Goal: Task Accomplishment & Management: Use online tool/utility

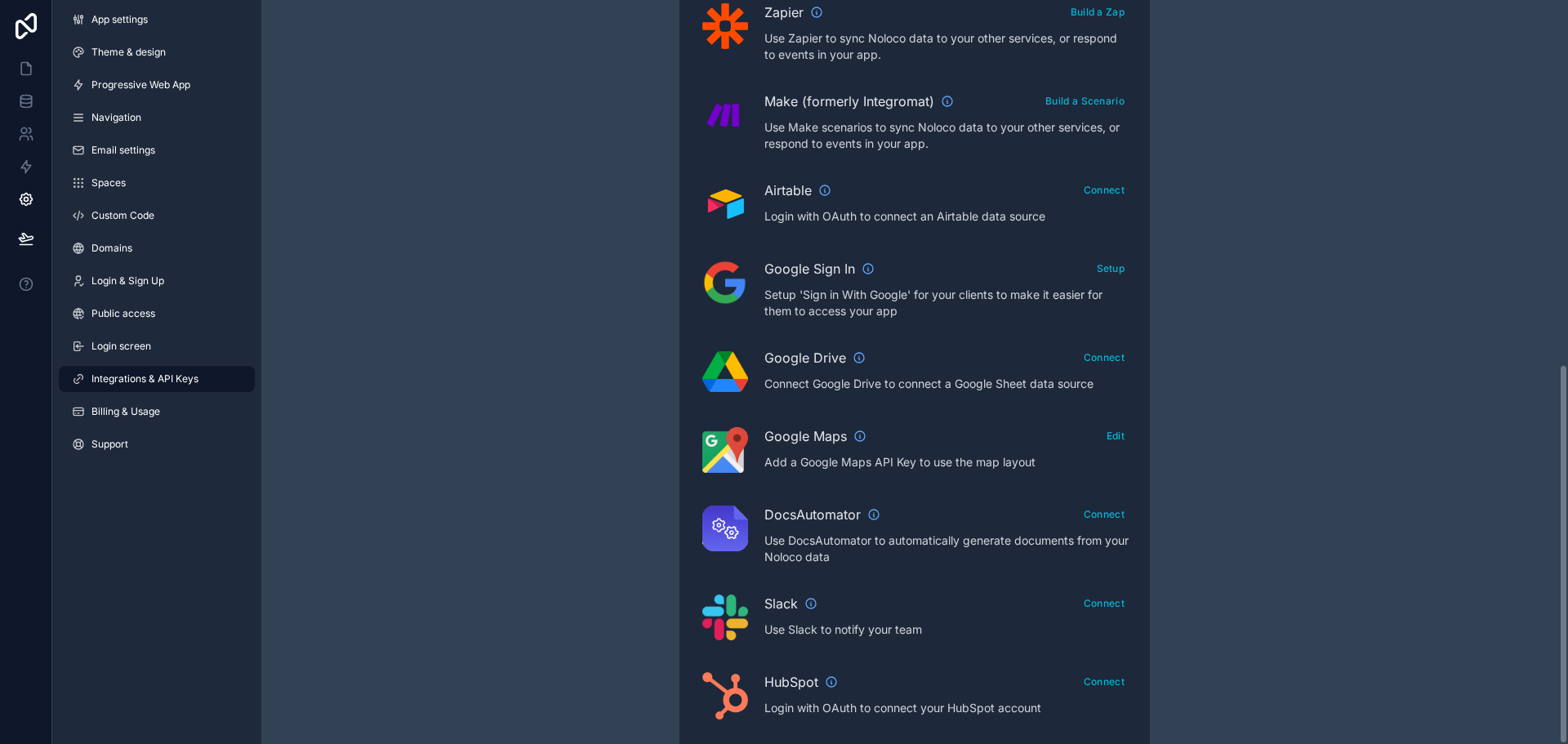
scroll to position [140, 0]
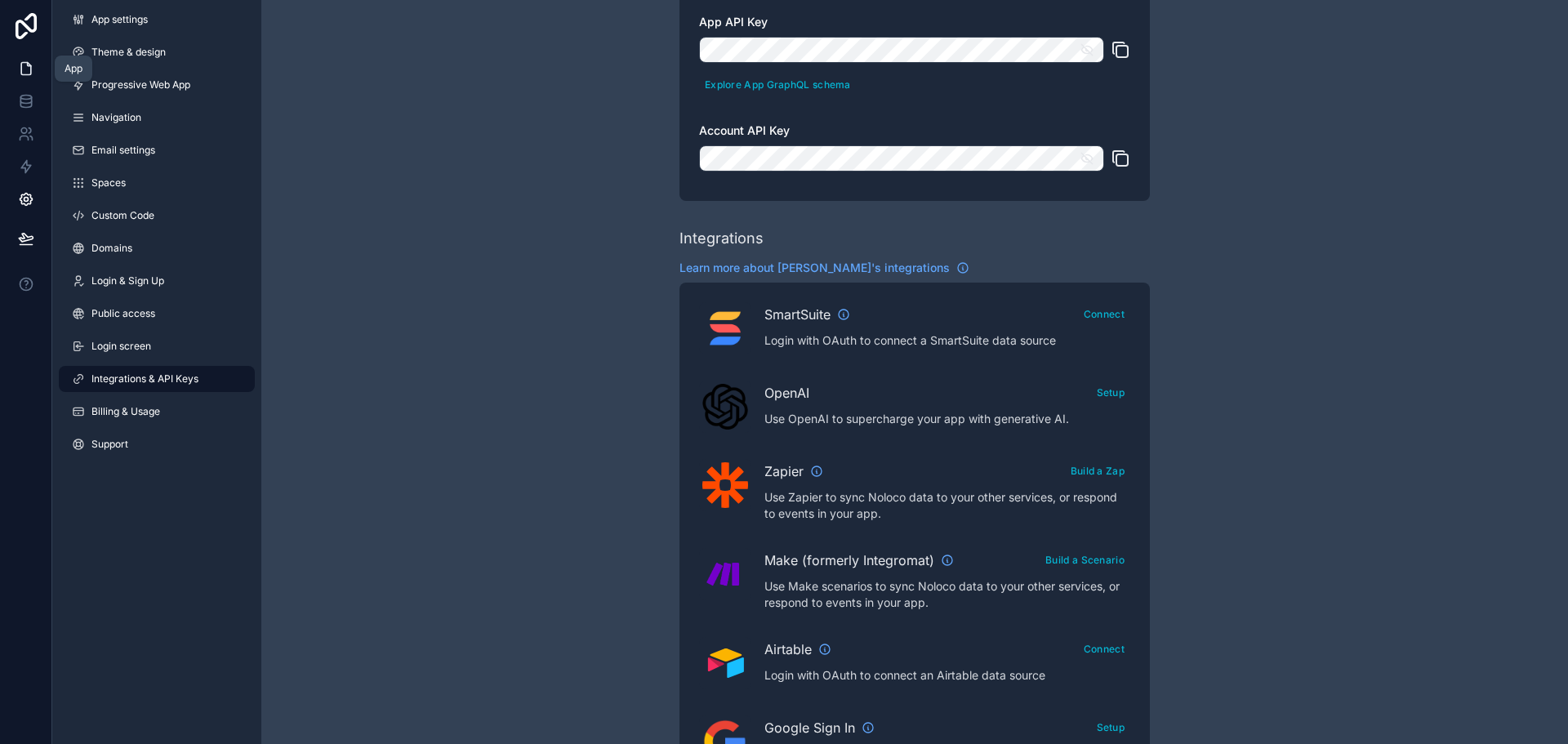
click at [24, 56] on link at bounding box center [26, 68] width 51 height 32
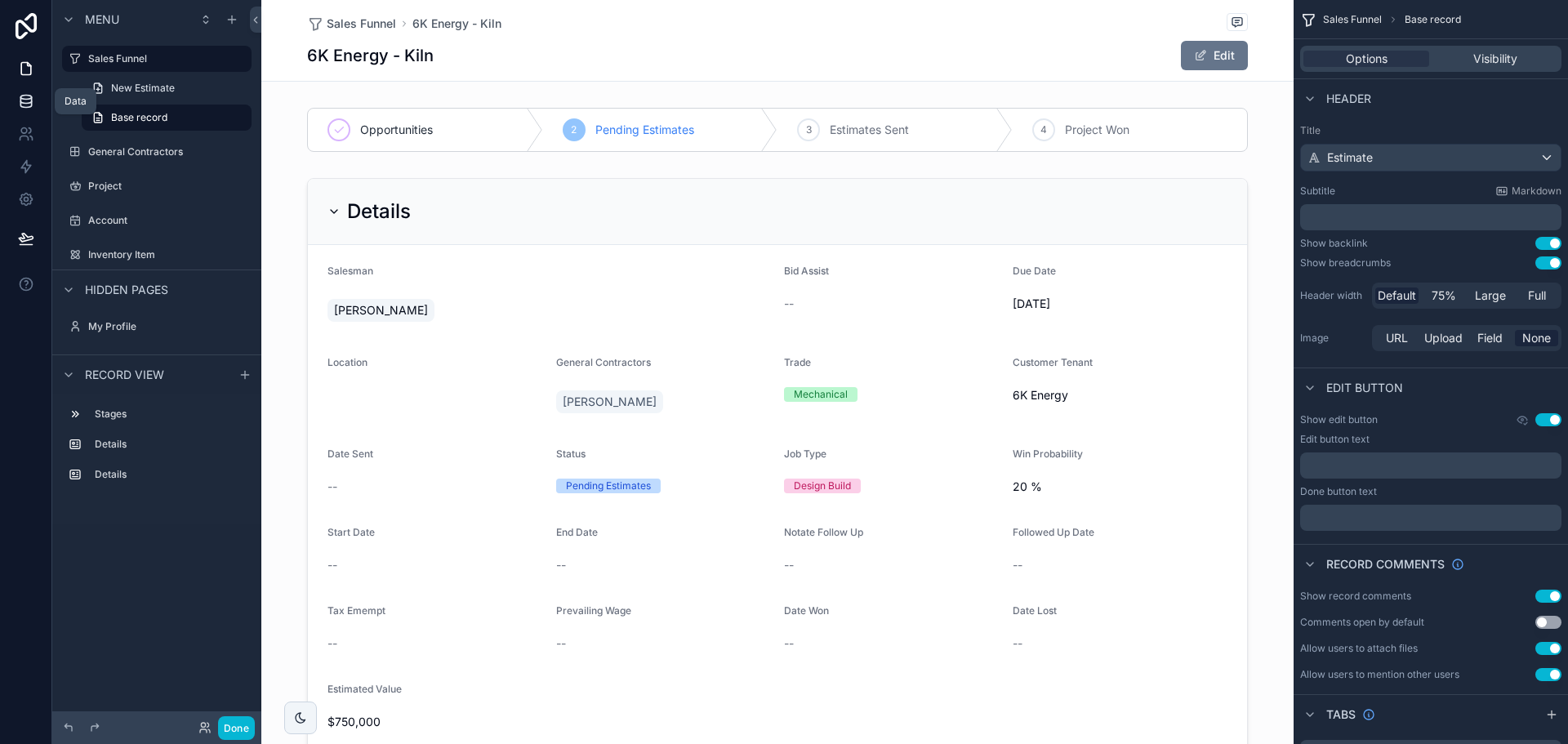
click at [27, 93] on icon at bounding box center [26, 101] width 17 height 17
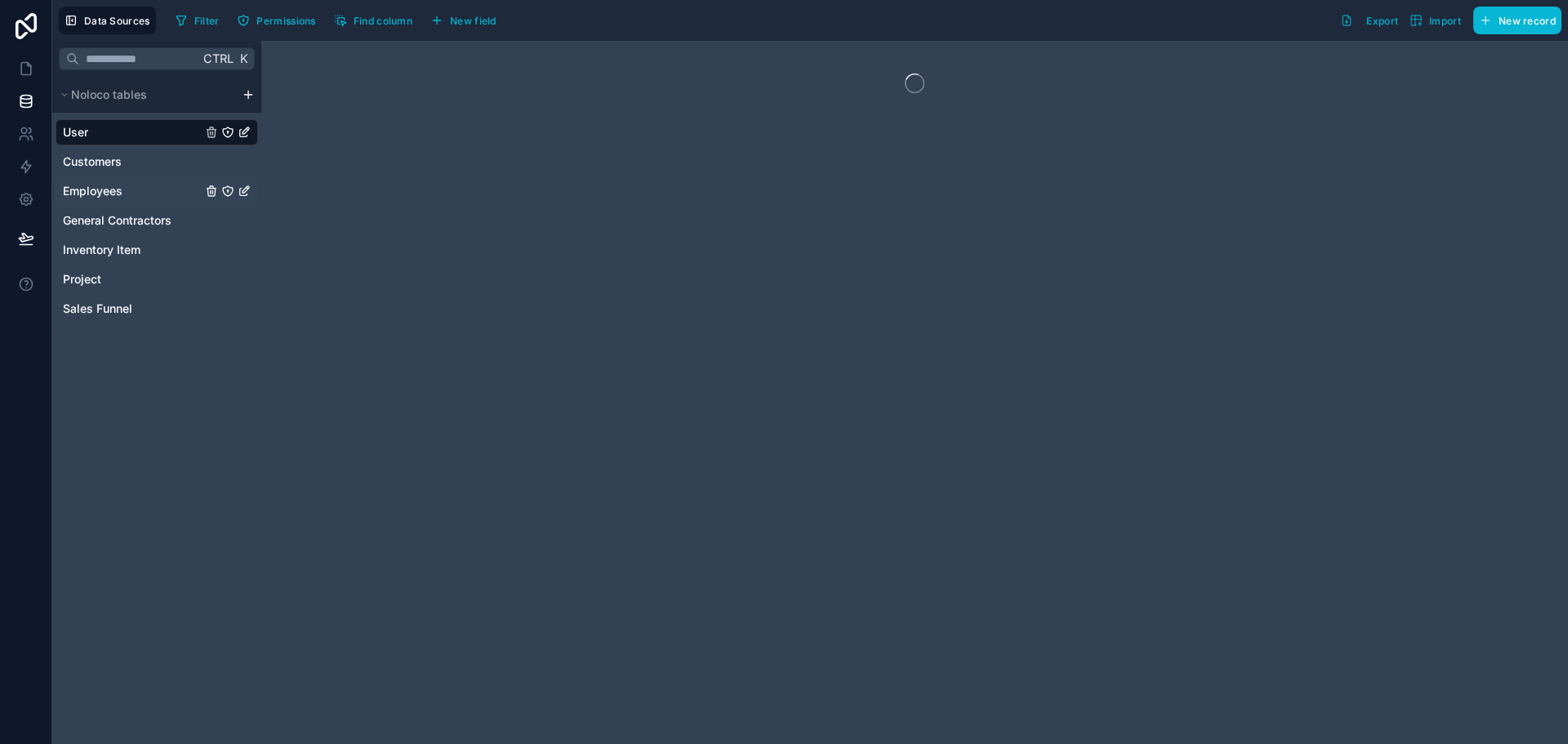
click at [96, 200] on div "Employees" at bounding box center [156, 191] width 203 height 26
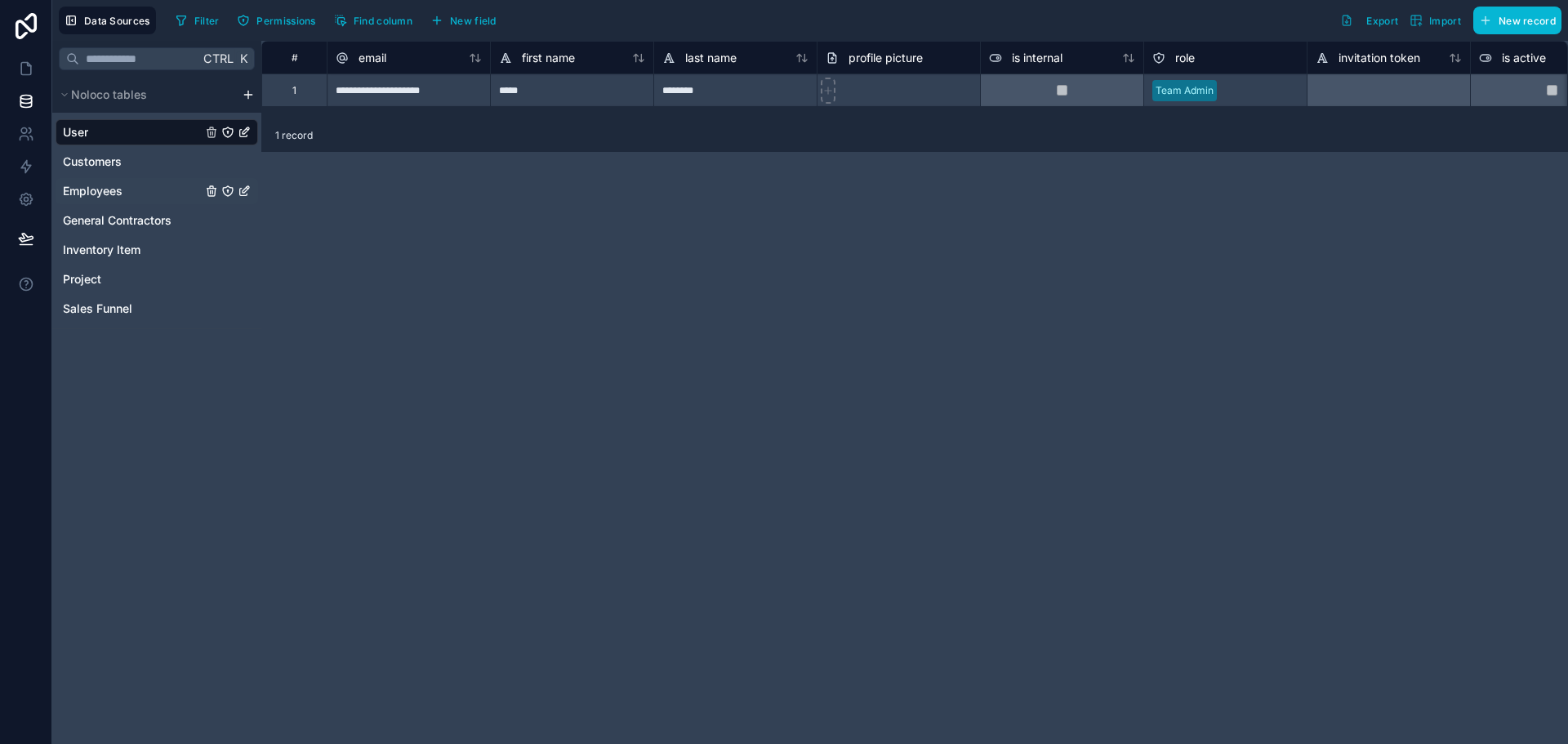
click at [122, 187] on span "Employees" at bounding box center [93, 191] width 60 height 17
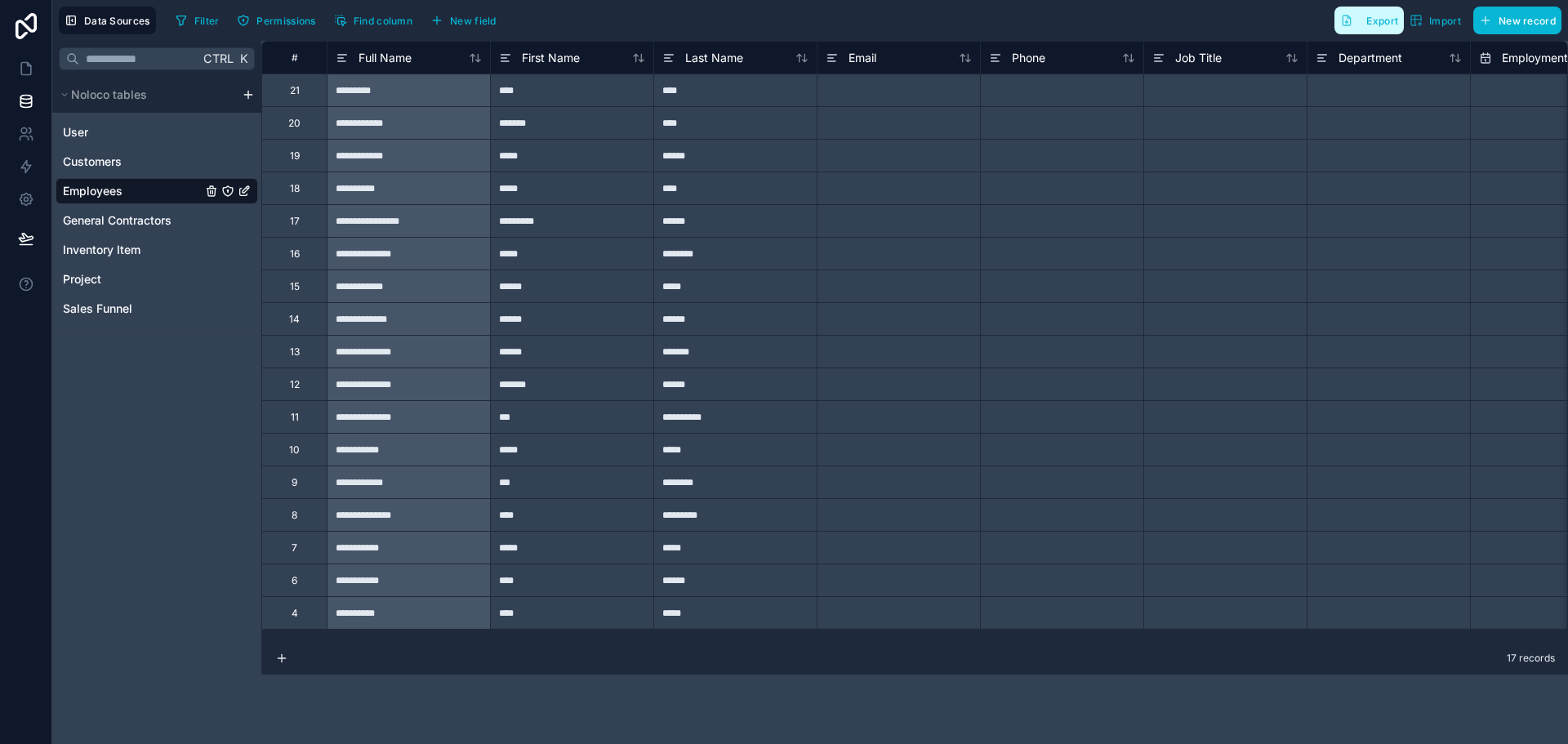
click at [1378, 22] on span "Export" at bounding box center [1382, 21] width 31 height 12
click at [35, 59] on link at bounding box center [26, 68] width 51 height 32
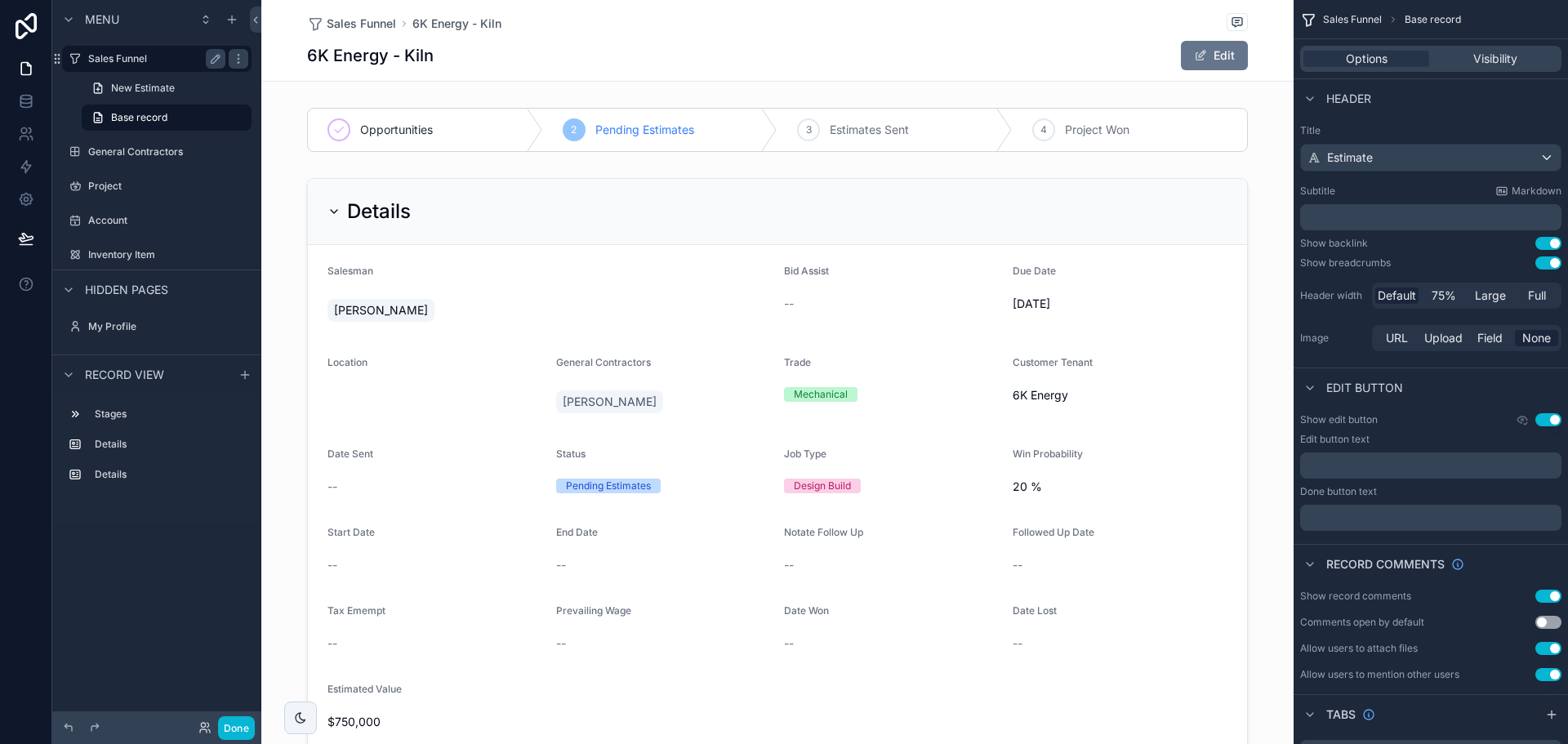
click at [122, 59] on label "Sales Funnel" at bounding box center [154, 59] width 131 height 13
